Goal: Information Seeking & Learning: Learn about a topic

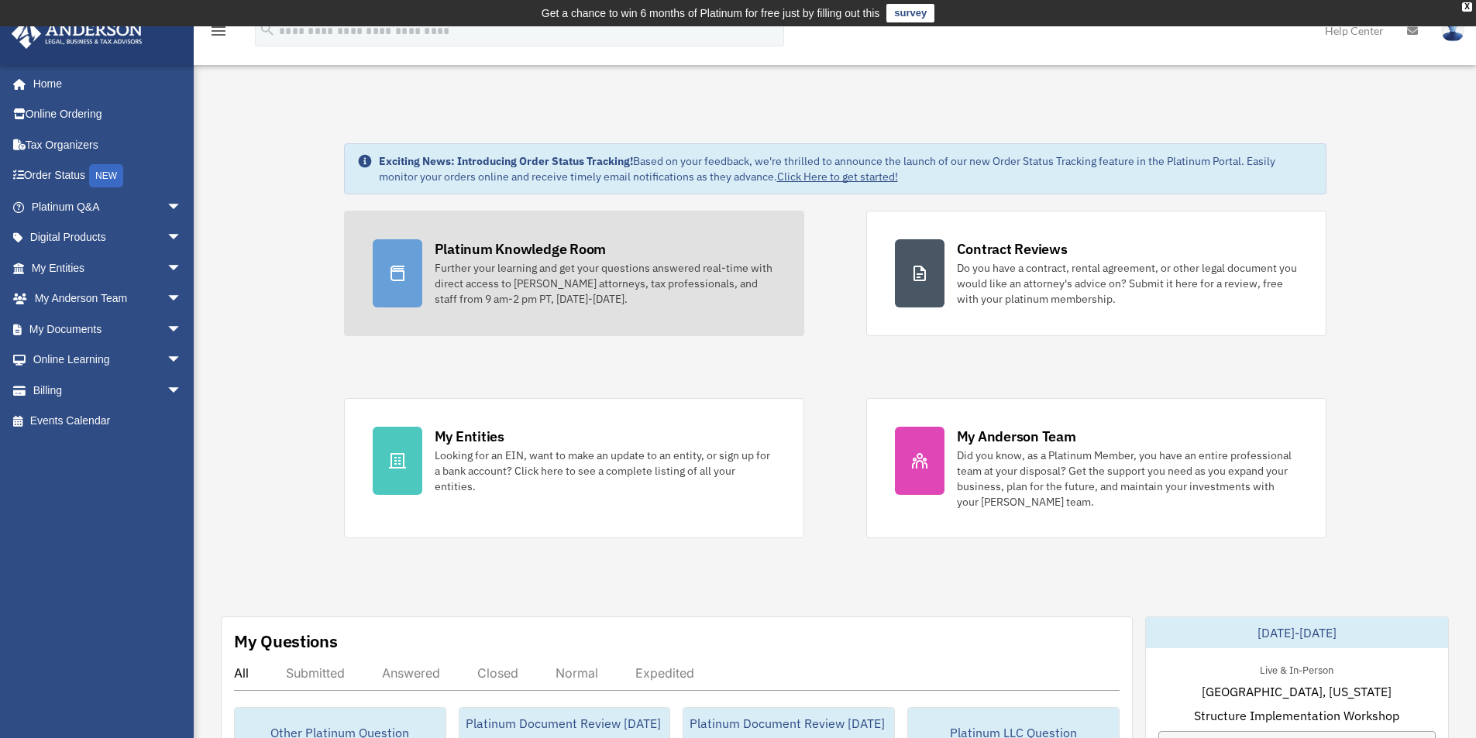
click at [525, 246] on div "Platinum Knowledge Room" at bounding box center [521, 248] width 172 height 19
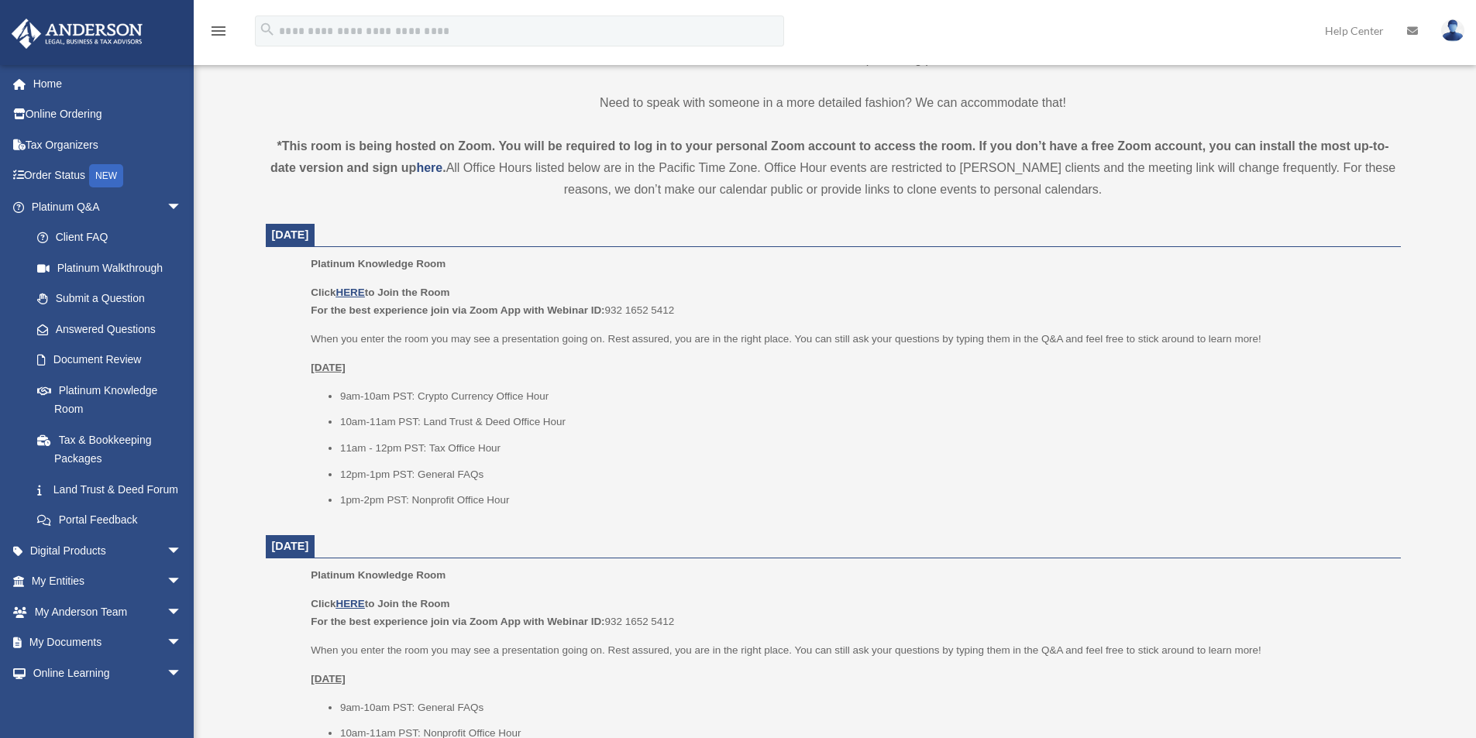
scroll to position [491, 0]
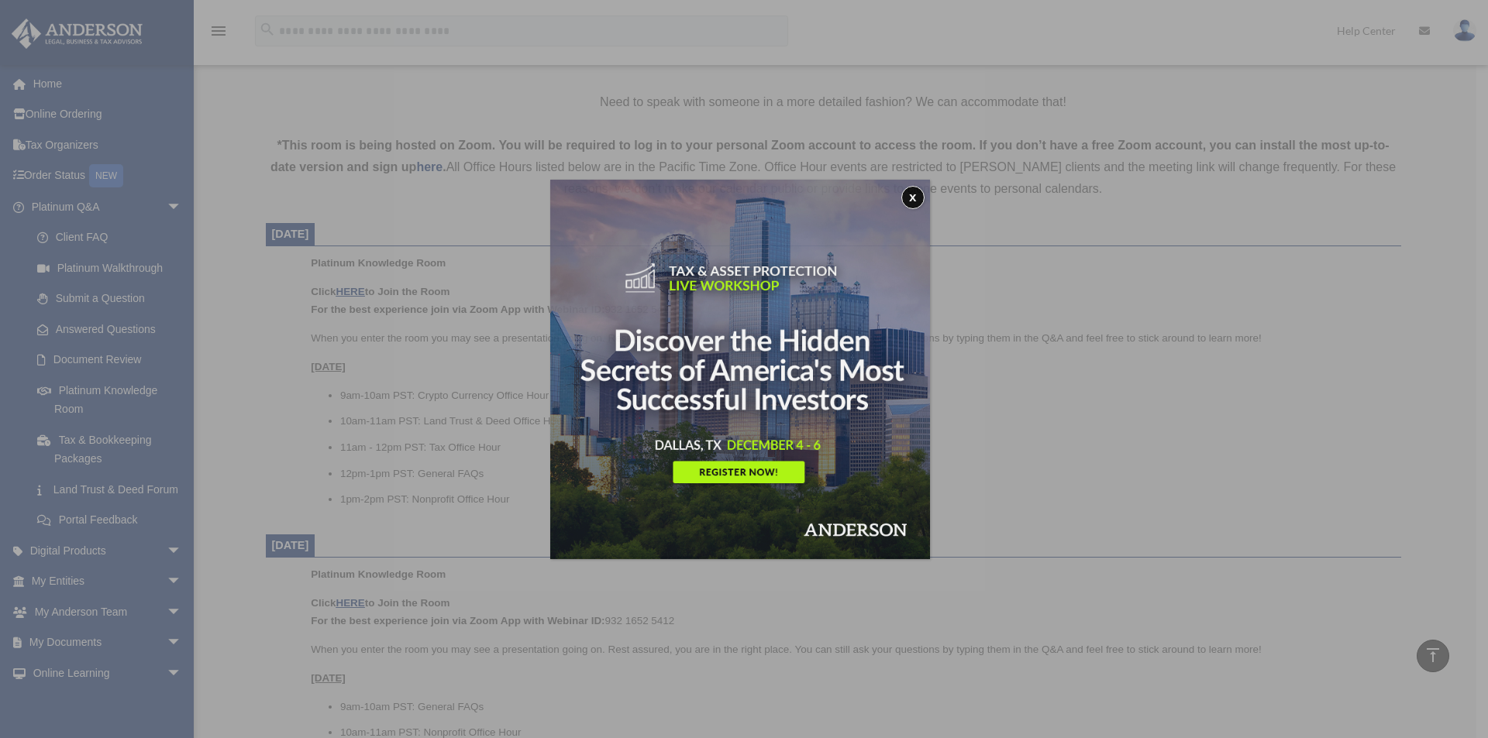
click at [346, 285] on div "x" at bounding box center [744, 369] width 1488 height 738
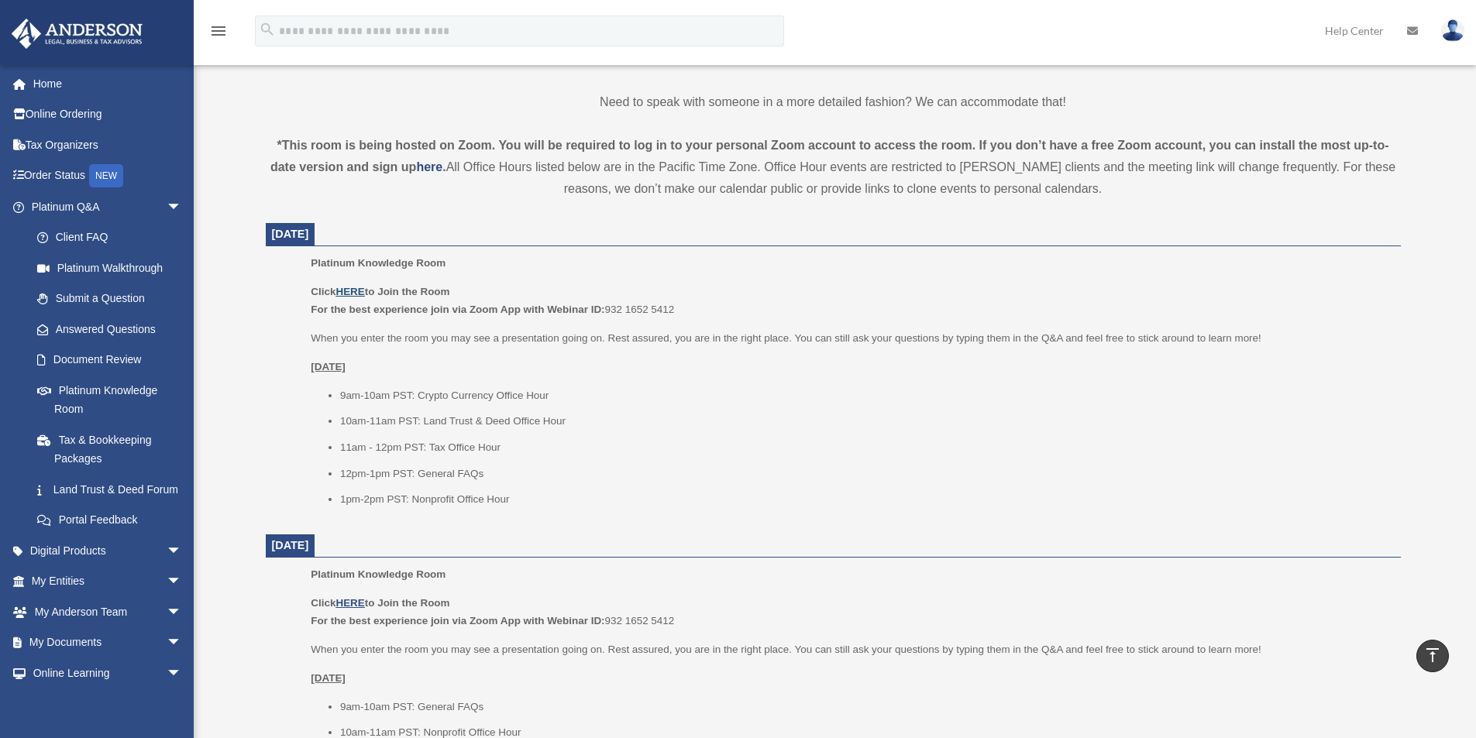
click at [350, 291] on u "HERE" at bounding box center [350, 292] width 29 height 12
